Goal: Register for event/course

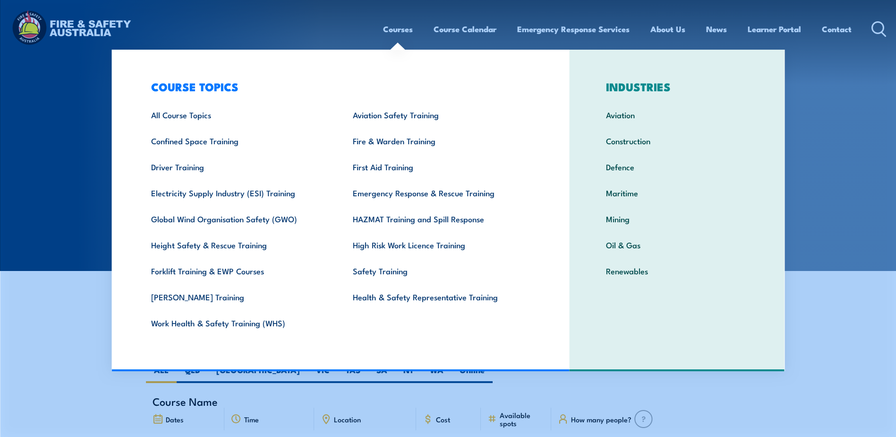
click at [402, 30] on link "Courses" at bounding box center [398, 29] width 30 height 25
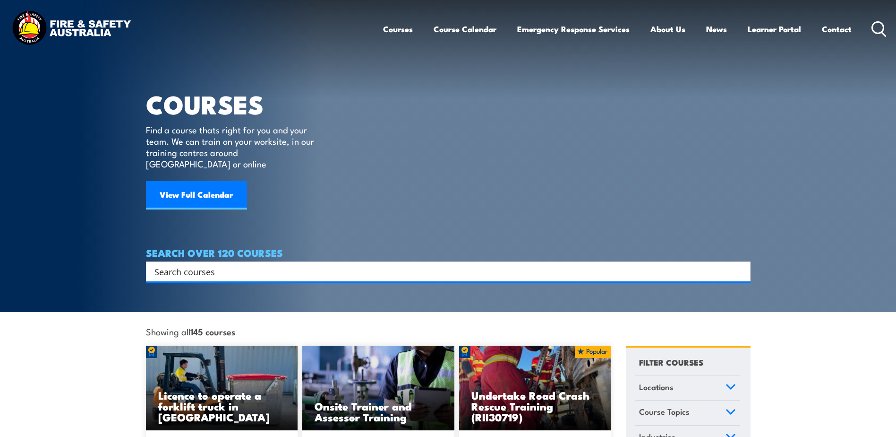
drag, startPoint x: 0, startPoint y: 0, endPoint x: 402, endPoint y: 30, distance: 403.2
click at [402, 30] on link "Courses" at bounding box center [398, 29] width 30 height 25
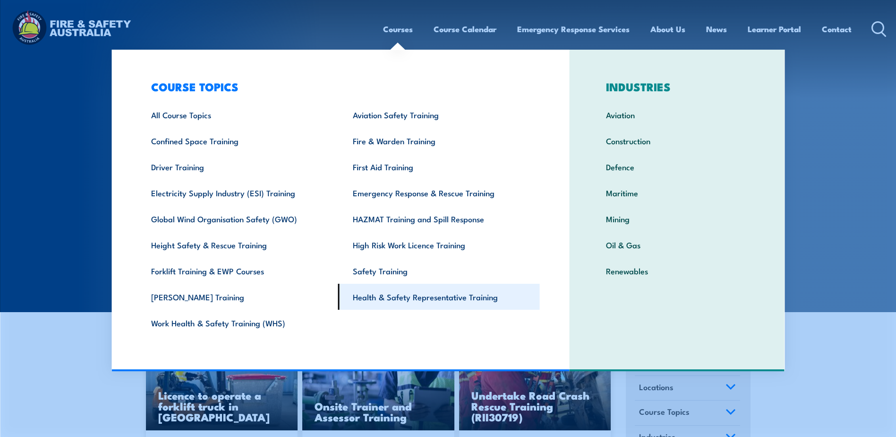
click at [445, 297] on link "Health & Safety Representative Training" at bounding box center [439, 296] width 202 height 26
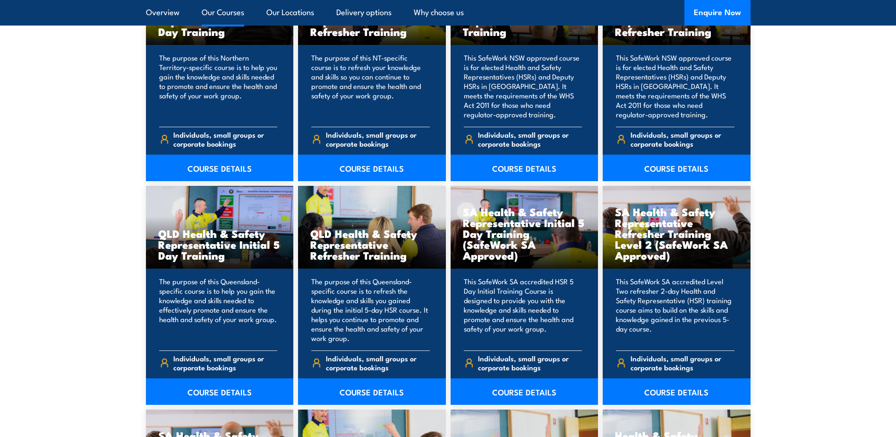
scroll to position [1087, 0]
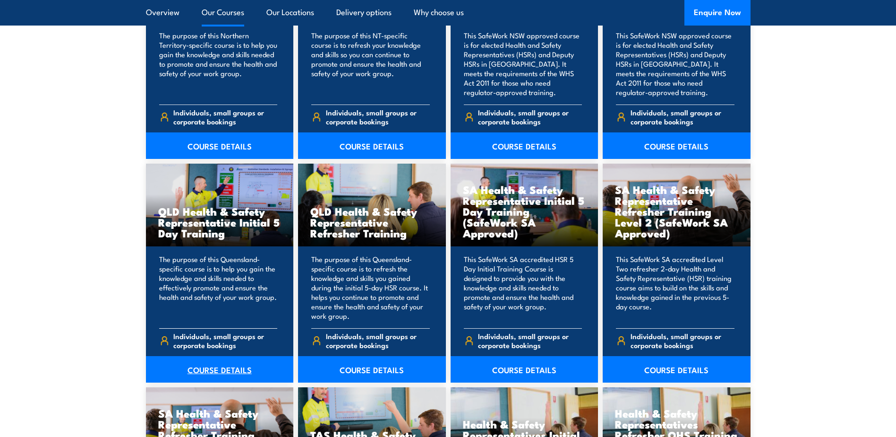
click at [221, 368] on link "COURSE DETAILS" at bounding box center [220, 369] width 148 height 26
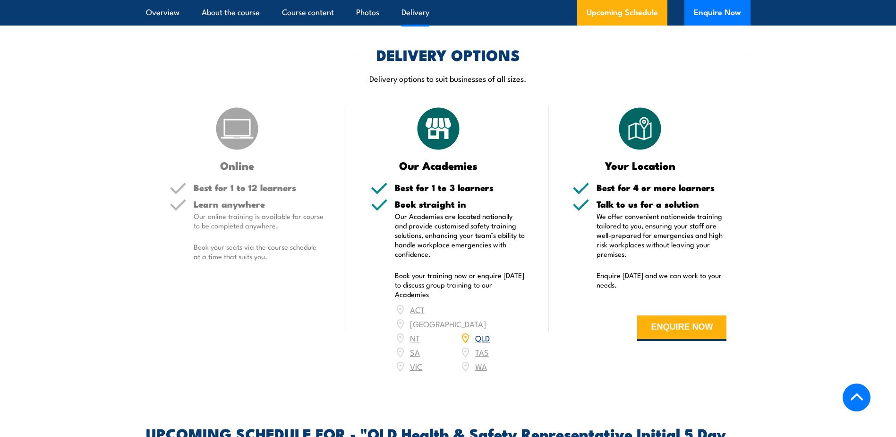
scroll to position [1276, 0]
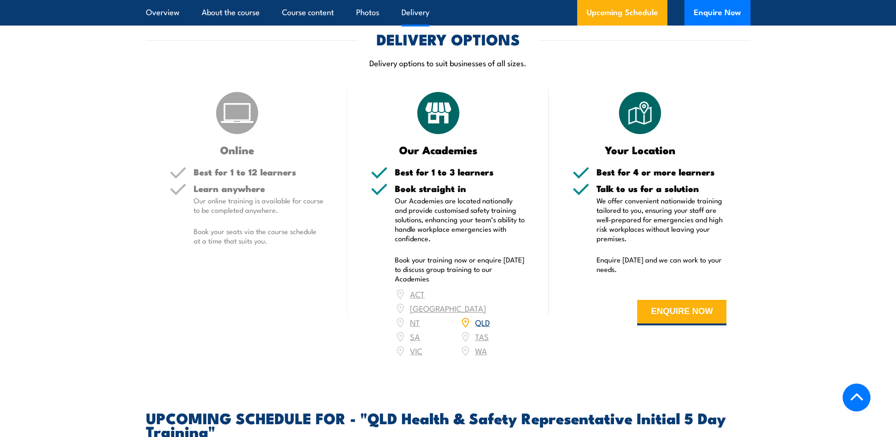
click at [483, 321] on link "QLD" at bounding box center [482, 321] width 15 height 11
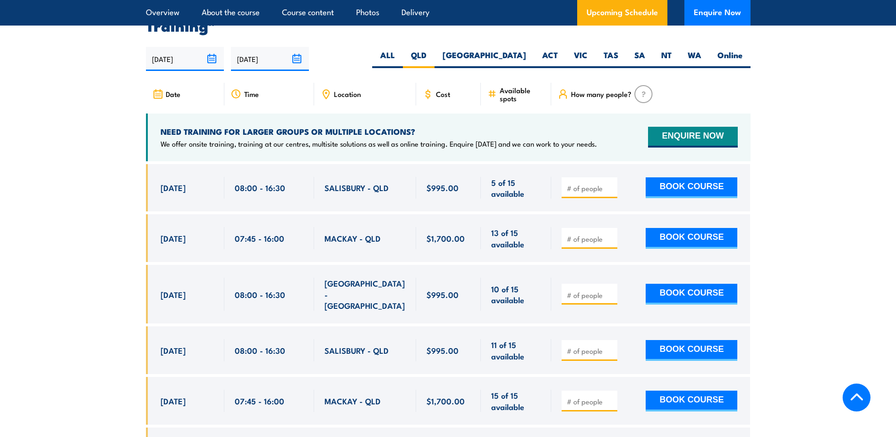
scroll to position [1683, 0]
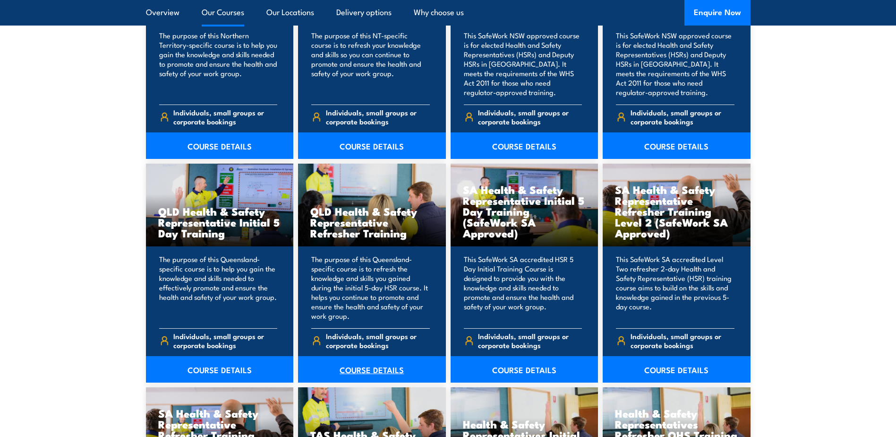
click at [366, 371] on link "COURSE DETAILS" at bounding box center [372, 369] width 148 height 26
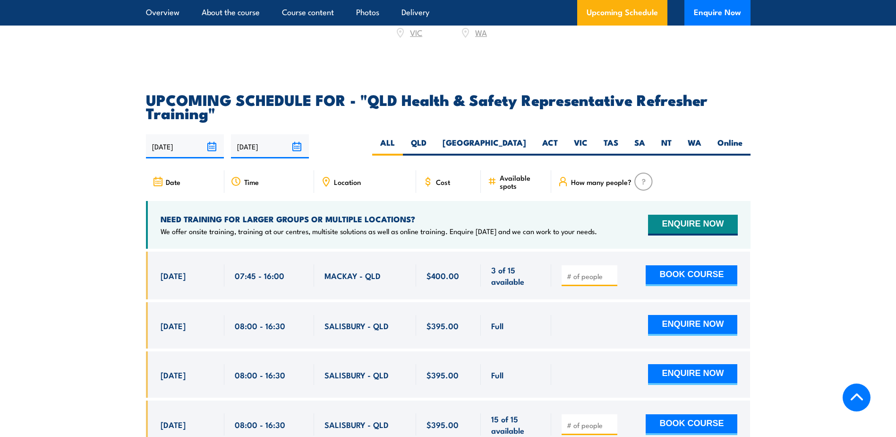
scroll to position [1606, 0]
